Goal: Information Seeking & Learning: Learn about a topic

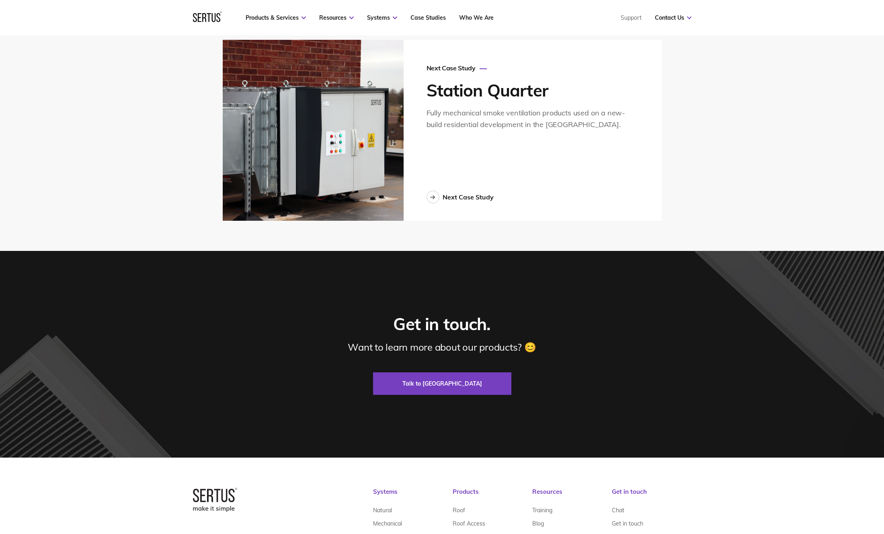
scroll to position [2160, 0]
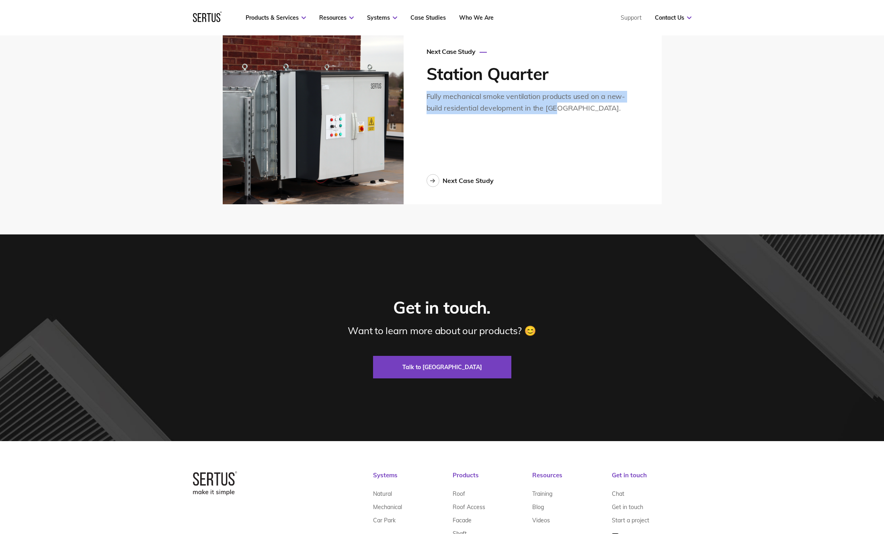
drag, startPoint x: 428, startPoint y: 88, endPoint x: 560, endPoint y: 108, distance: 133.9
click at [560, 108] on div "Next Case Study Station Quarter Fully mechanical smoke ventilation products use…" at bounding box center [533, 113] width 258 height 181
copy div "Fully mechanical smoke ventilation products used on a new-build residential dev…"
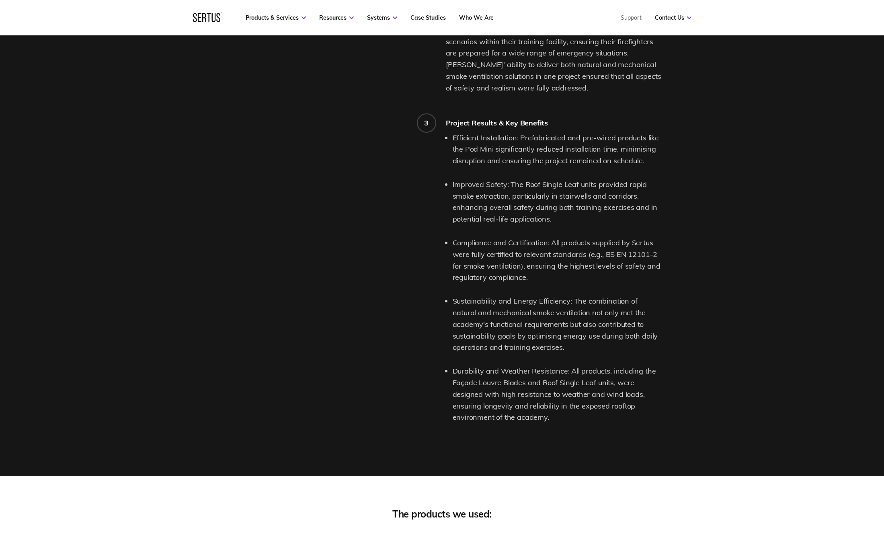
scroll to position [1436, 0]
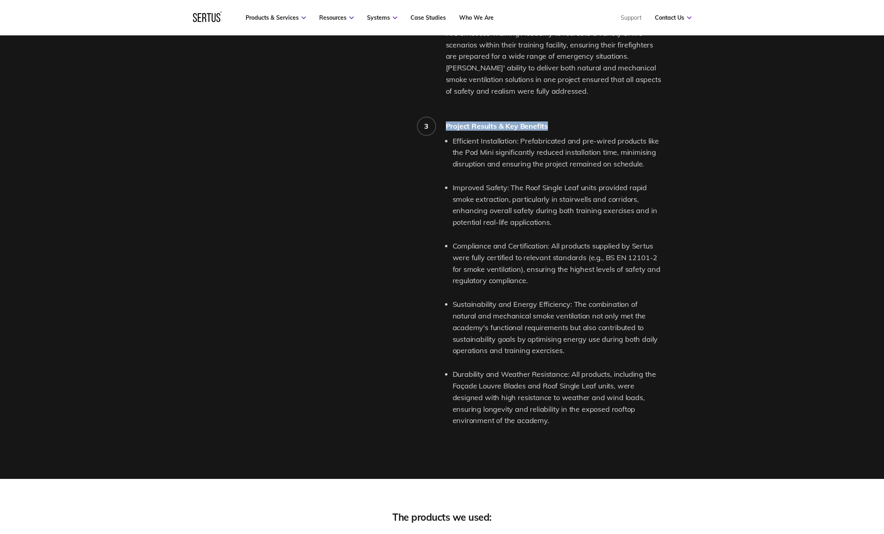
drag, startPoint x: 449, startPoint y: 117, endPoint x: 568, endPoint y: 118, distance: 119.1
click at [568, 121] on div "Project Results & Key Benefits" at bounding box center [554, 125] width 216 height 9
copy div "Project Results & Key Benefits"
drag, startPoint x: 462, startPoint y: 133, endPoint x: 516, endPoint y: 133, distance: 54.3
click at [516, 136] on li "Efficient Installation: Prefabricated and pre-wired products like the Pod Mini …" at bounding box center [557, 153] width 209 height 35
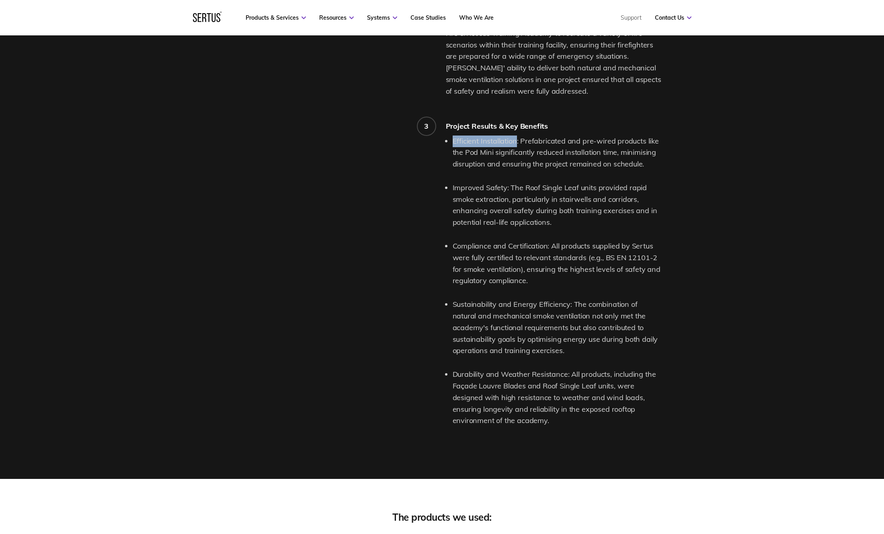
copy li "Efficient Installation"
click at [536, 136] on li "Efficient Installation: Prefabricated and pre-wired products like the Pod Mini …" at bounding box center [557, 153] width 209 height 35
drag, startPoint x: 520, startPoint y: 132, endPoint x: 652, endPoint y: 159, distance: 133.8
click at [652, 159] on li "Efficient Installation: Prefabricated and pre-wired products like the Pod Mini …" at bounding box center [557, 153] width 209 height 35
copy li "Prefabricated and pre-wired products like the Pod Mini significantly reduced in…"
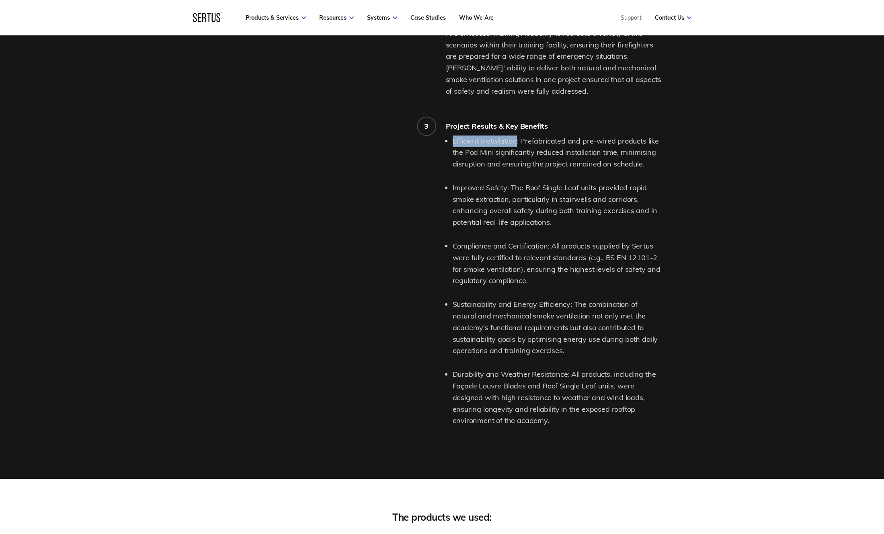
drag, startPoint x: 453, startPoint y: 132, endPoint x: 516, endPoint y: 132, distance: 62.7
click at [516, 136] on li "Efficient Installation: Prefabricated and pre-wired products like the Pod Mini …" at bounding box center [557, 153] width 209 height 35
copy li "Efficient Installation"
drag, startPoint x: 453, startPoint y: 179, endPoint x: 506, endPoint y: 181, distance: 53.1
click at [506, 182] on li "Improved Safety: The Roof Single Leaf units provided rapid smoke extraction, pa…" at bounding box center [557, 205] width 209 height 46
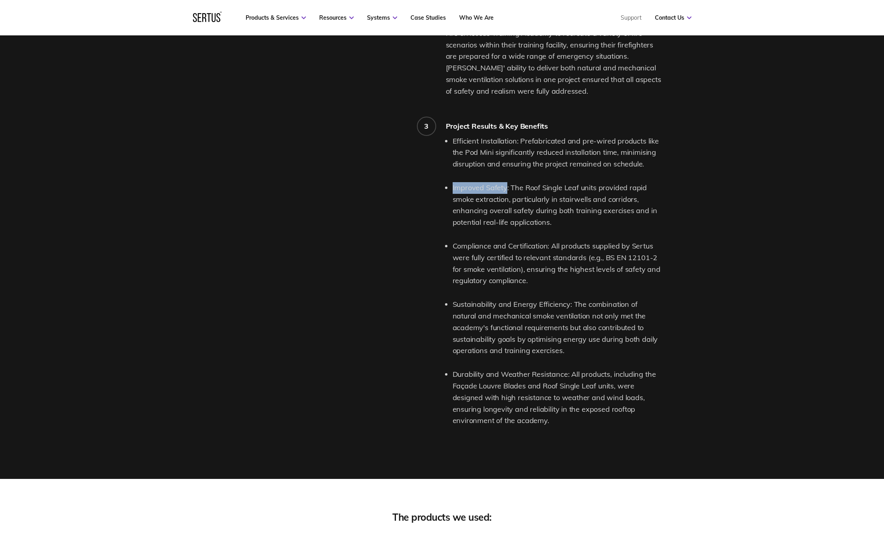
copy li "Improved Safety"
drag, startPoint x: 511, startPoint y: 178, endPoint x: 570, endPoint y: 214, distance: 69.0
click at [570, 214] on li "Improved Safety: The Roof Single Leaf units provided rapid smoke extraction, pa…" at bounding box center [557, 205] width 209 height 46
copy li "The Roof Single Leaf units provided rapid smoke extraction, particularly in sta…"
click at [452, 237] on div "Efficient Installation: Prefabricated and pre-wired products like the Pod Mini …" at bounding box center [554, 282] width 216 height 292
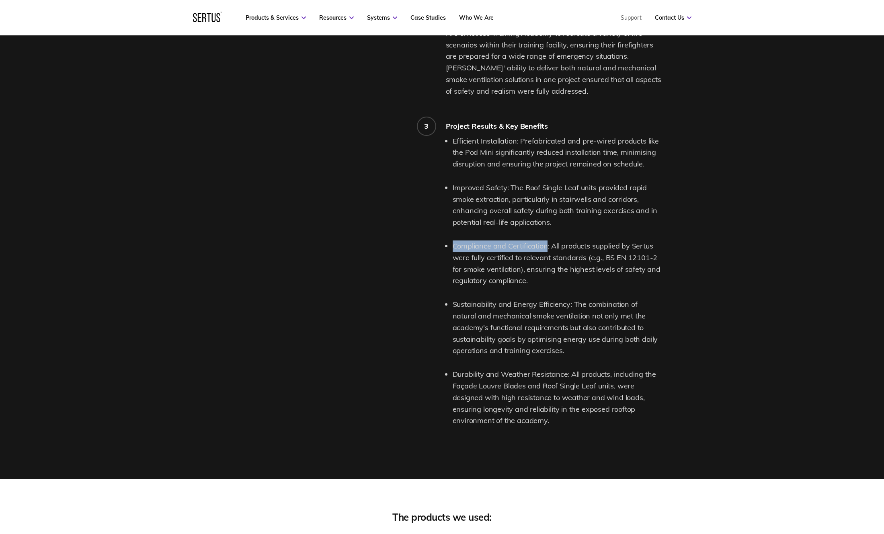
drag, startPoint x: 455, startPoint y: 239, endPoint x: 547, endPoint y: 234, distance: 92.6
click at [547, 241] on li "Compliance and Certification: All products supplied by Sertus were fully certif…" at bounding box center [557, 264] width 209 height 46
copy li "Compliance and Certification"
drag, startPoint x: 552, startPoint y: 237, endPoint x: 590, endPoint y: 273, distance: 52.4
click at [590, 273] on li "Compliance and Certification: All products supplied by Sertus were fully certif…" at bounding box center [557, 264] width 209 height 46
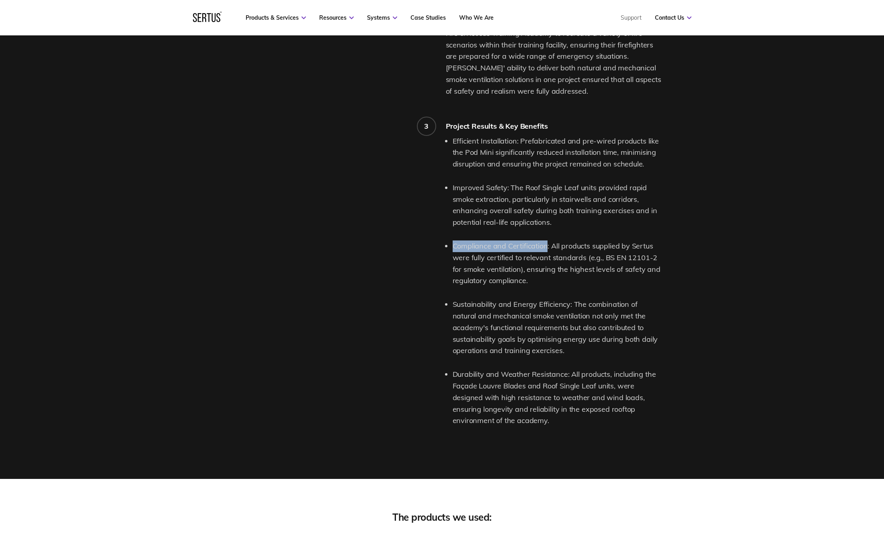
copy li "All products supplied by Sertus were fully certified to relevant standards (e.g…"
drag, startPoint x: 453, startPoint y: 296, endPoint x: 568, endPoint y: 293, distance: 114.7
click at [568, 299] on li "Sustainability and Energy Efficiency: The combination of natural and mechanical…" at bounding box center [557, 328] width 209 height 58
copy li "Sustainability and Energy Efficiency"
drag, startPoint x: 573, startPoint y: 296, endPoint x: 643, endPoint y: 343, distance: 84.7
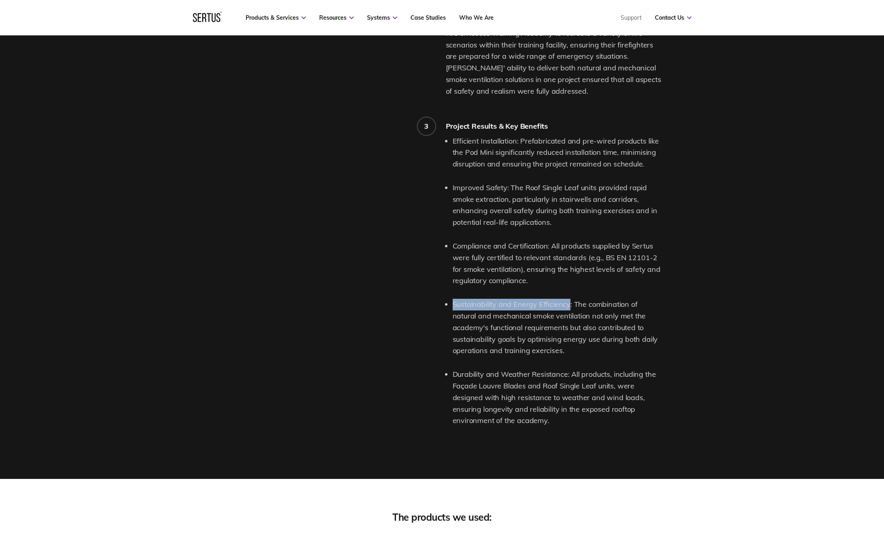
click at [643, 343] on li "Sustainability and Energy Efficiency: The combination of natural and mechanical…" at bounding box center [557, 328] width 209 height 58
drag, startPoint x: 454, startPoint y: 366, endPoint x: 566, endPoint y: 366, distance: 112.2
click at [566, 369] on li "Durability and Weather Resistance: All products, including the Façade Louvre Bl…" at bounding box center [557, 398] width 209 height 58
drag, startPoint x: 572, startPoint y: 366, endPoint x: 599, endPoint y: 408, distance: 50.0
click at [599, 408] on li "Durability and Weather Resistance: All products, including the Façade Louvre Bl…" at bounding box center [557, 398] width 209 height 58
